Goal: Check status: Check status

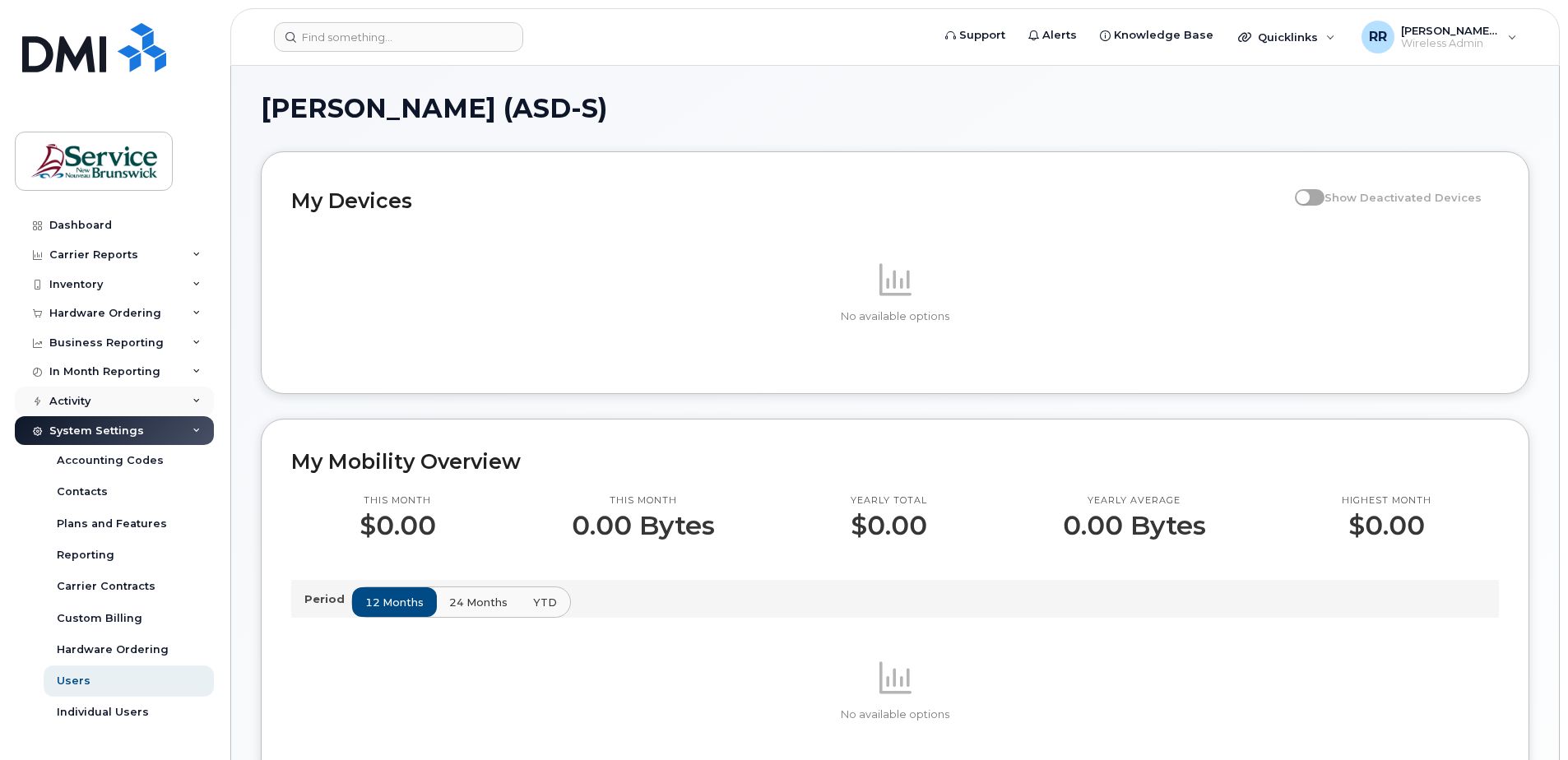
click at [78, 400] on div "Activity" at bounding box center [69, 401] width 41 height 13
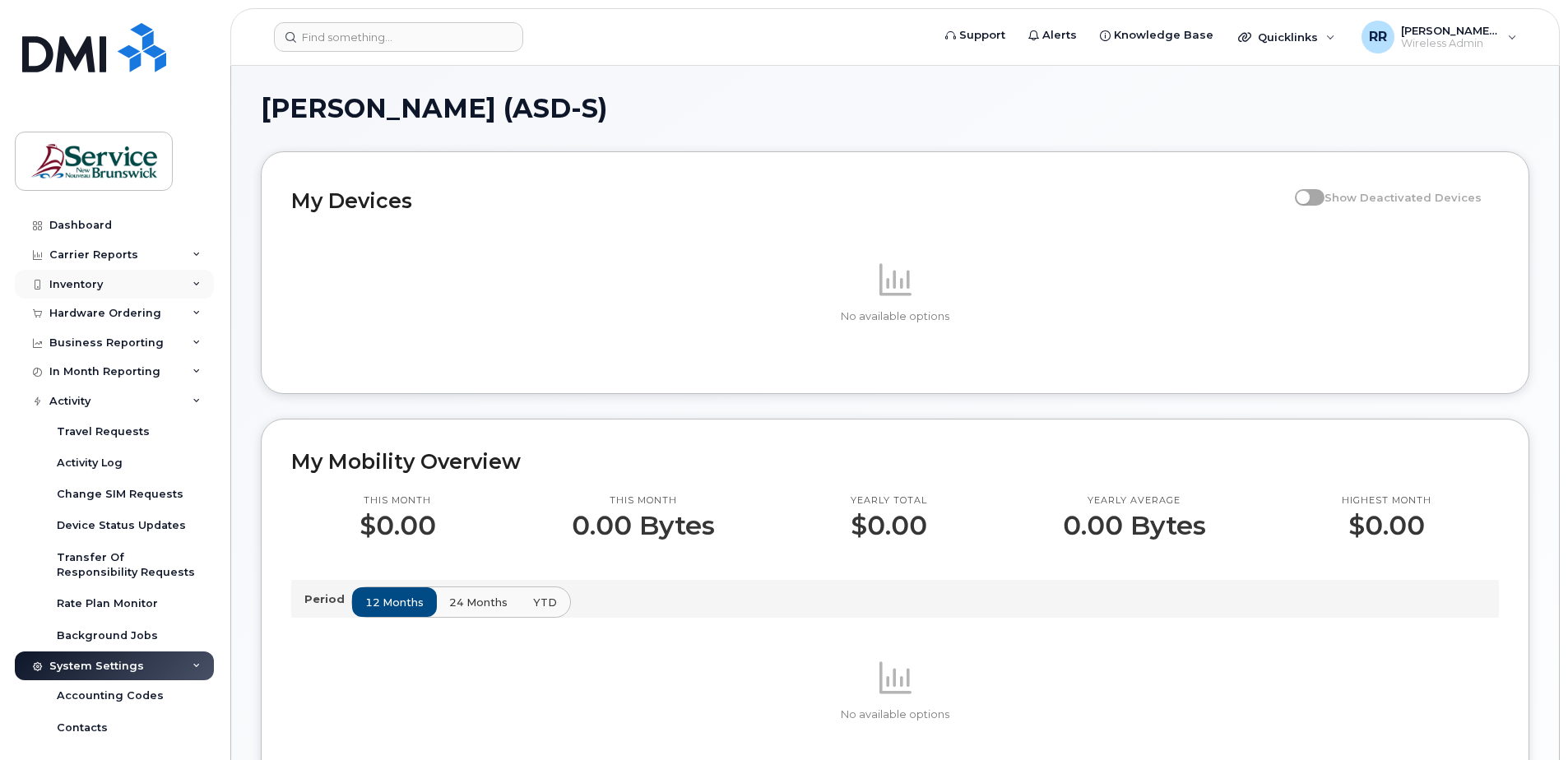
click at [80, 282] on div "Inventory" at bounding box center [76, 284] width 54 height 13
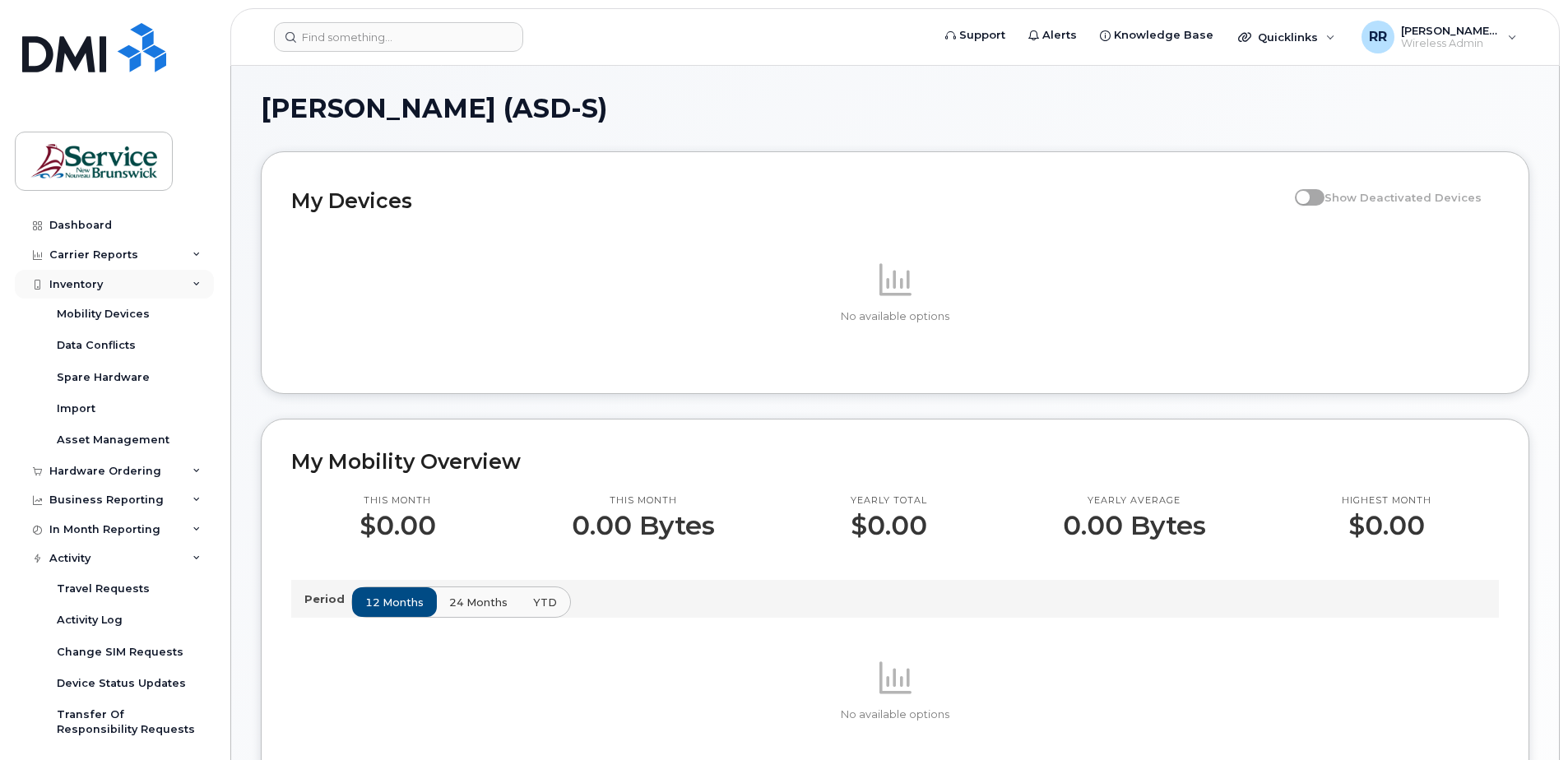
click at [80, 282] on div "Inventory" at bounding box center [76, 284] width 54 height 13
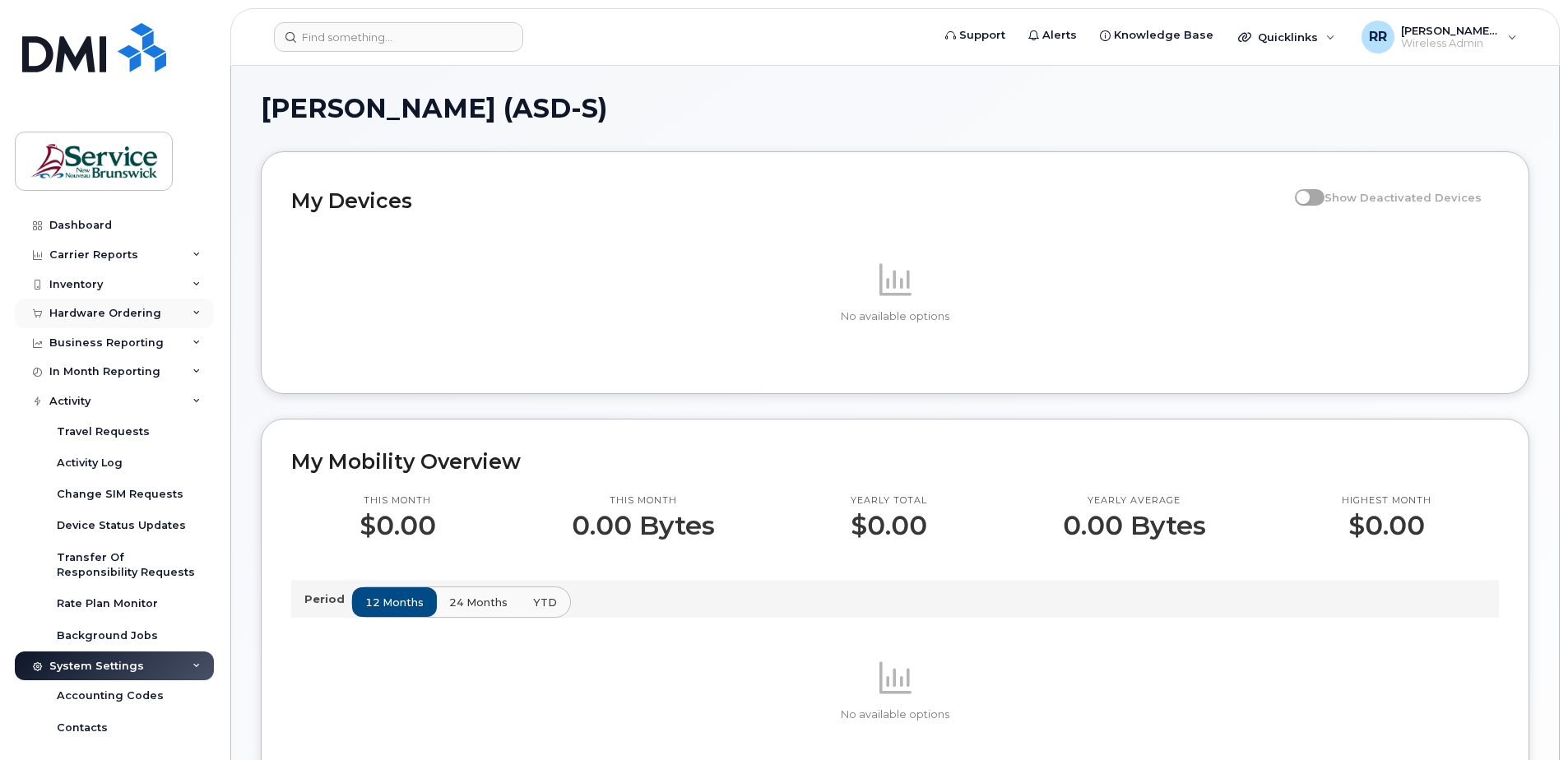
click at [146, 309] on div "Hardware Ordering" at bounding box center [105, 313] width 112 height 13
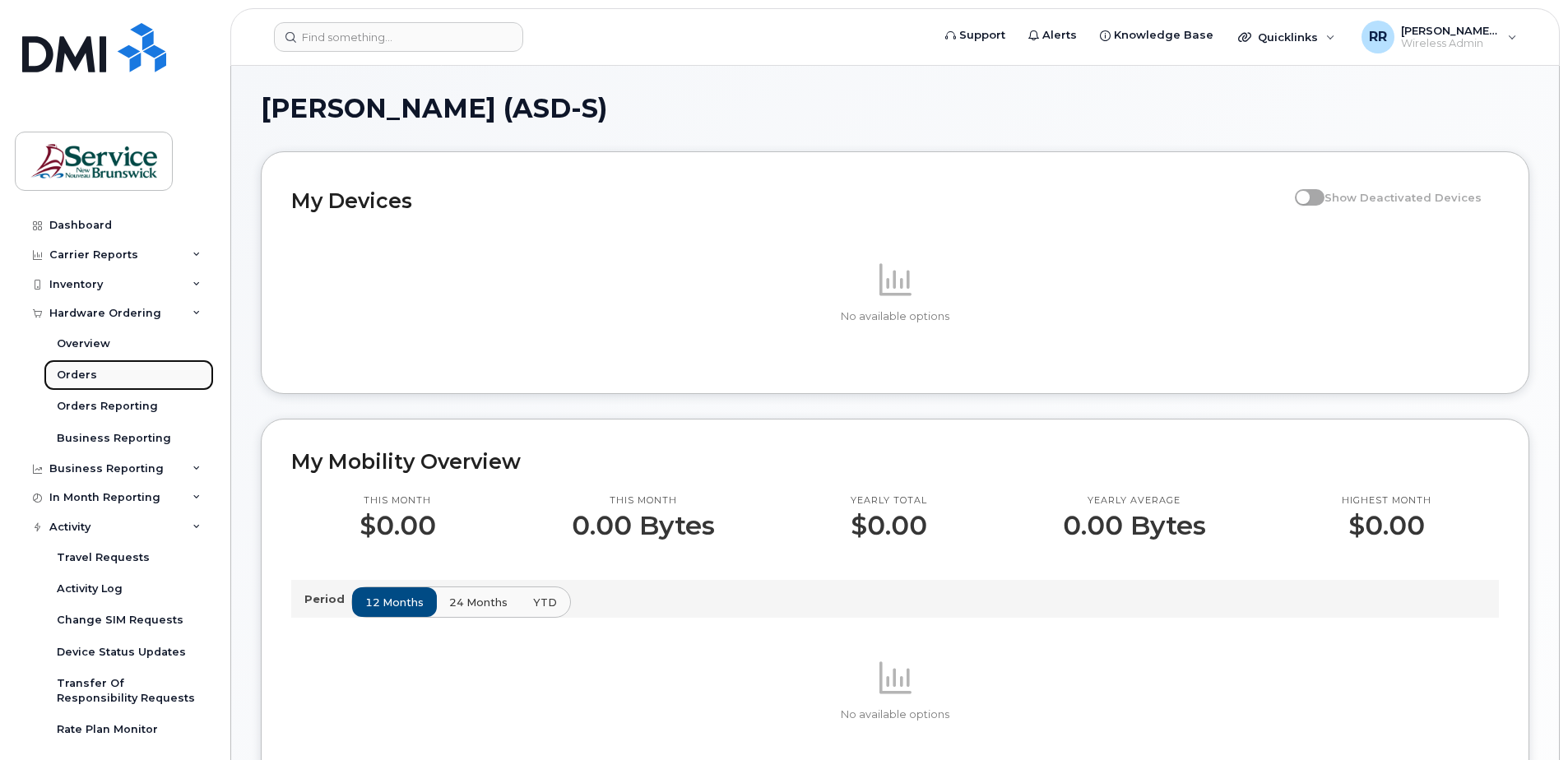
click at [86, 376] on div "Orders" at bounding box center [77, 375] width 40 height 15
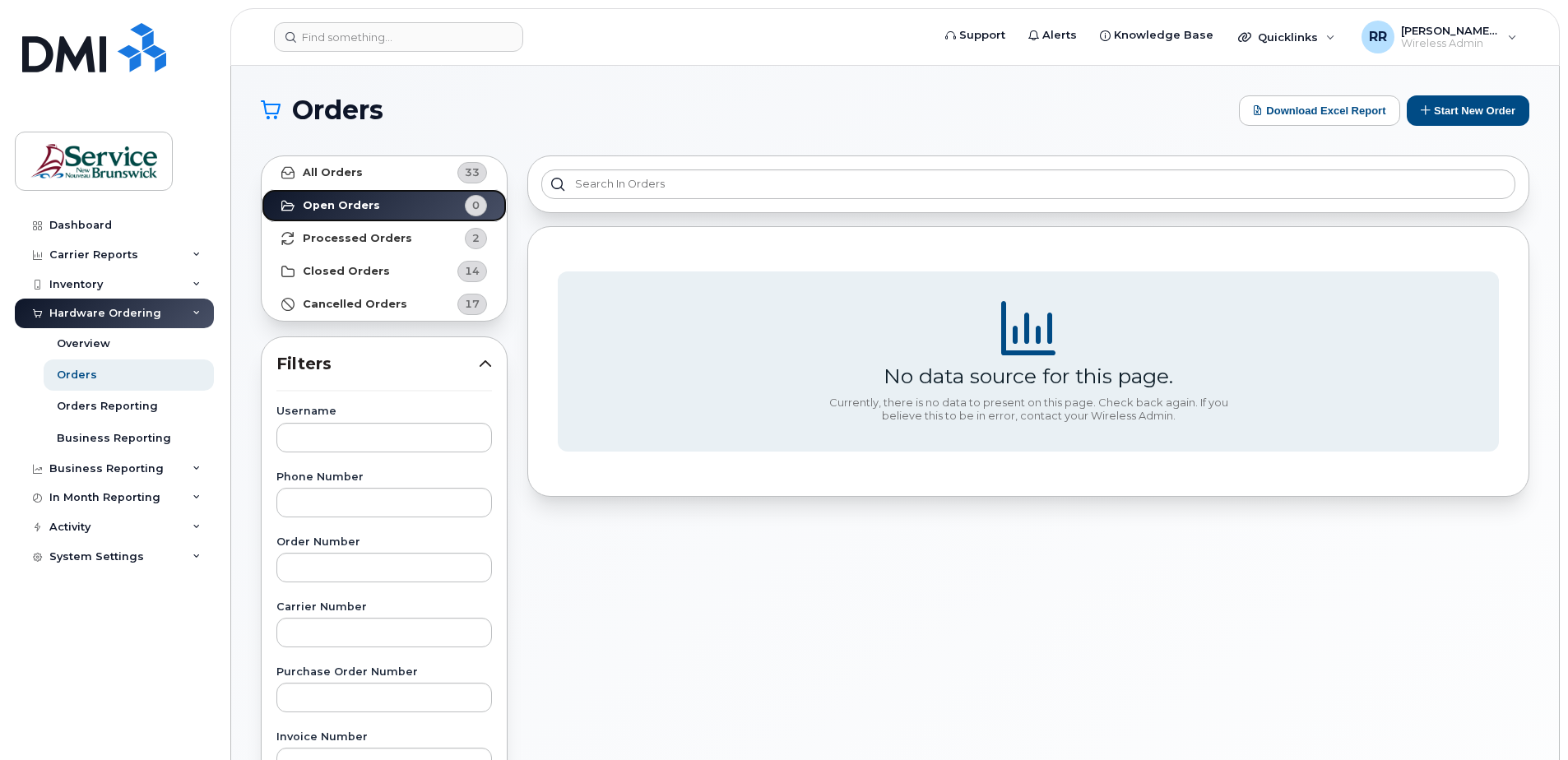
click at [348, 203] on strong "Open Orders" at bounding box center [341, 205] width 77 height 13
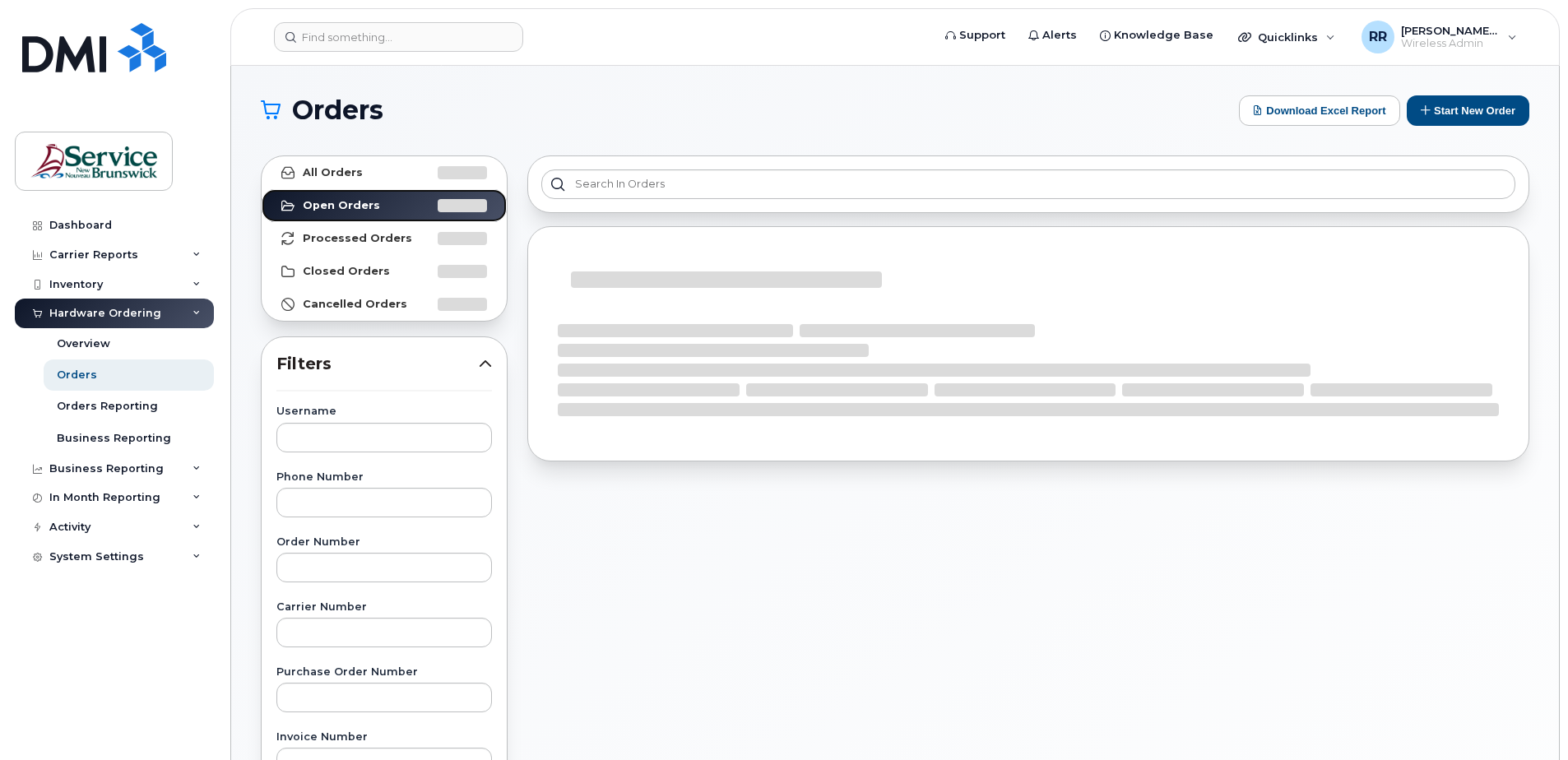
click at [333, 204] on strong "Open Orders" at bounding box center [341, 205] width 77 height 13
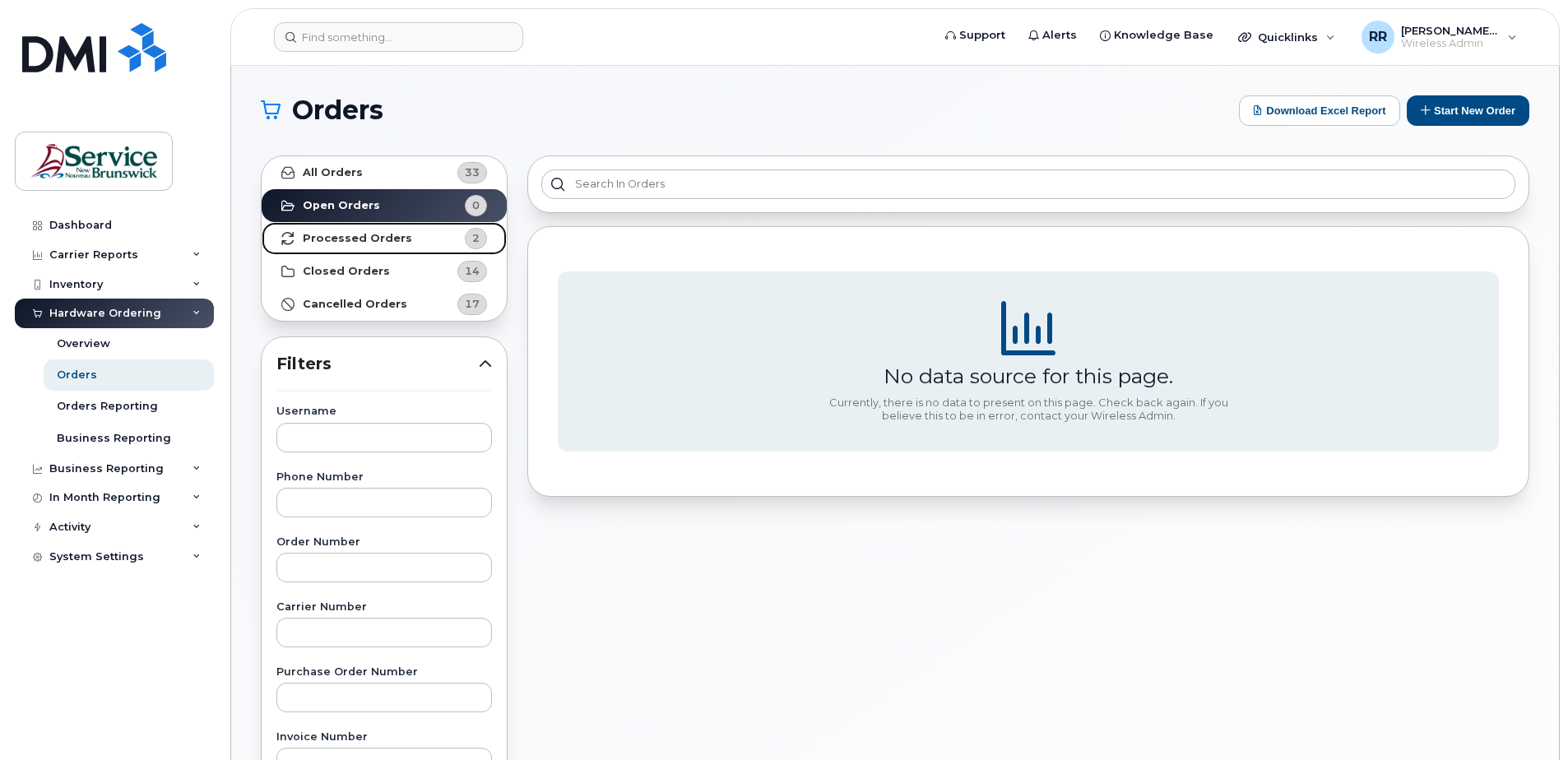
click at [333, 235] on strong "Processed Orders" at bounding box center [357, 238] width 109 height 13
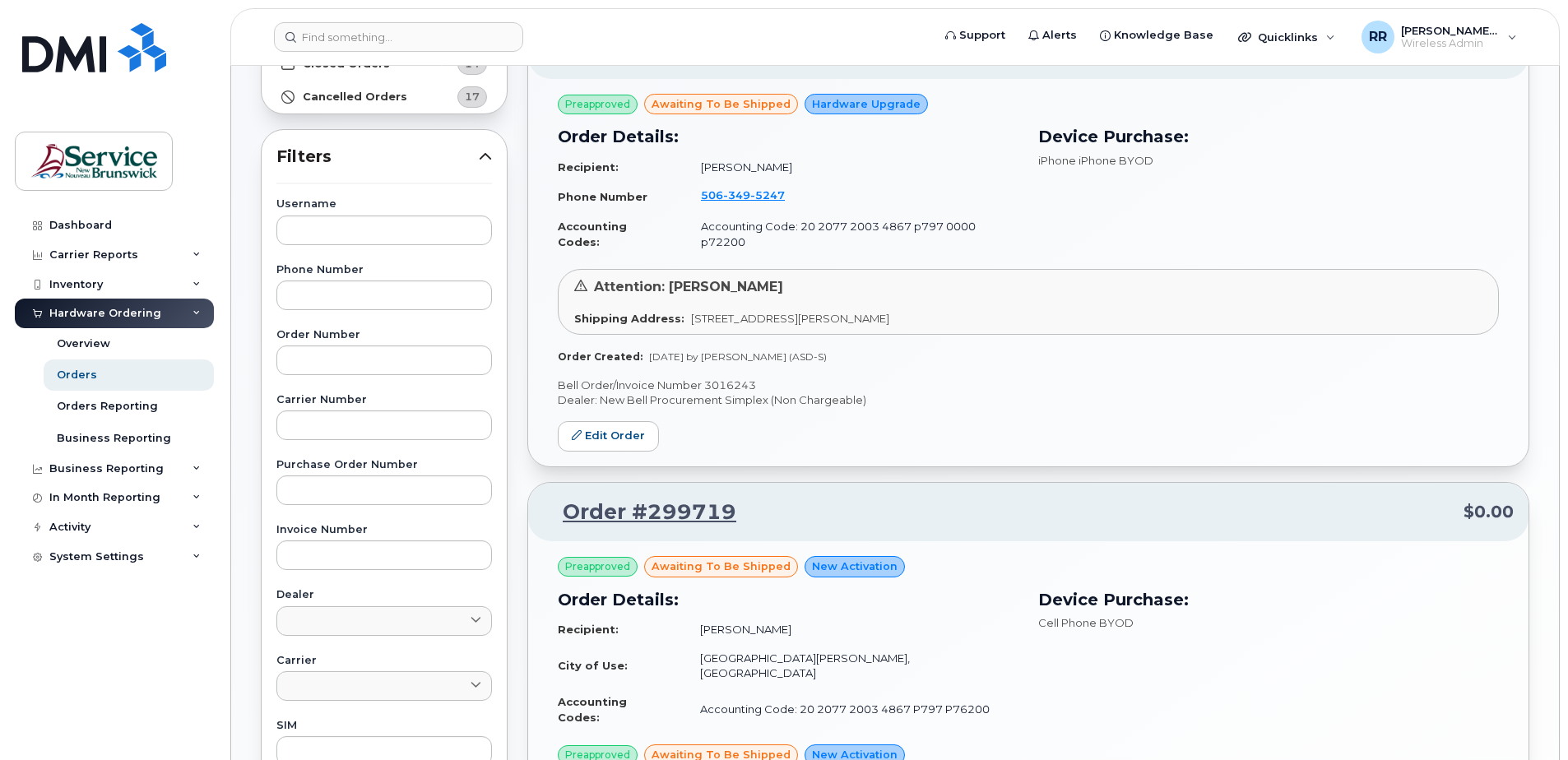
scroll to position [45, 0]
